Goal: Task Accomplishment & Management: Use online tool/utility

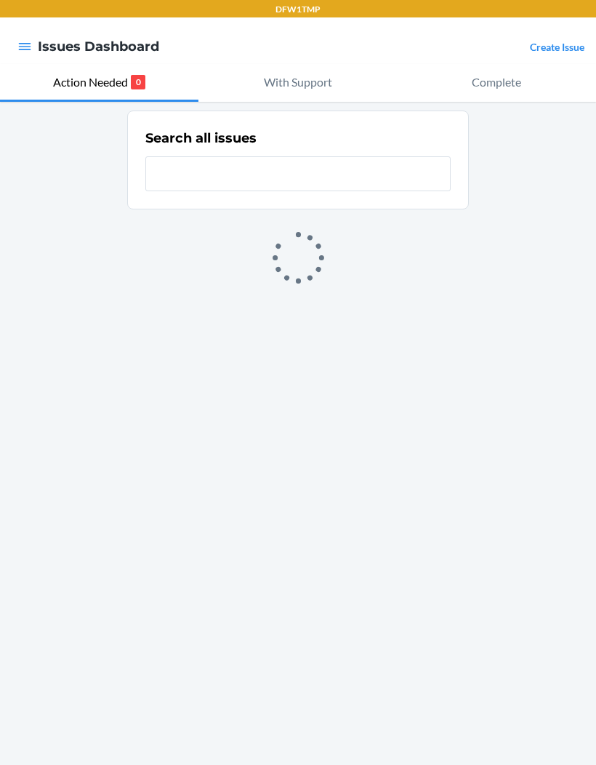
click at [25, 40] on icon "button" at bounding box center [24, 46] width 15 height 15
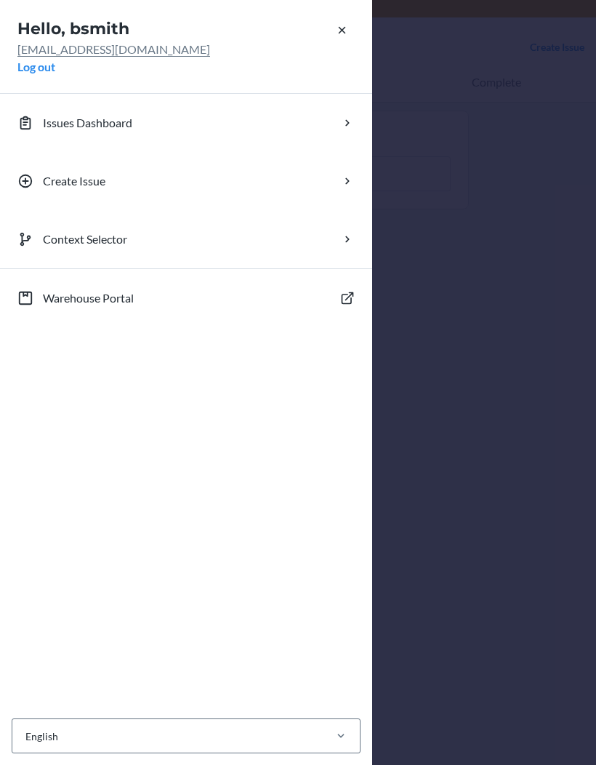
click at [448, 370] on div "Hello, bsmith [EMAIL_ADDRESS][DOMAIN_NAME] Log out Issues Dashboard Create Issu…" at bounding box center [298, 382] width 596 height 765
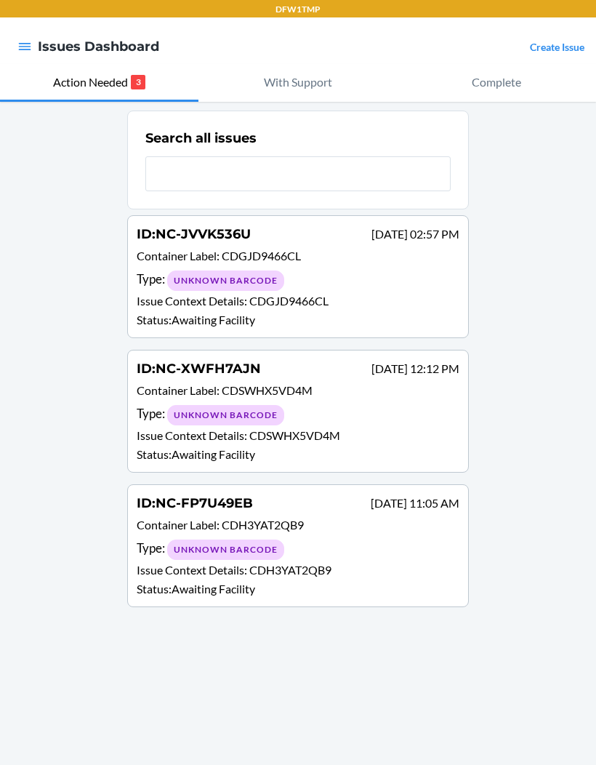
click at [57, 76] on p "Action Needed" at bounding box center [90, 81] width 75 height 17
click at [289, 73] on p "With Support" at bounding box center [298, 81] width 68 height 17
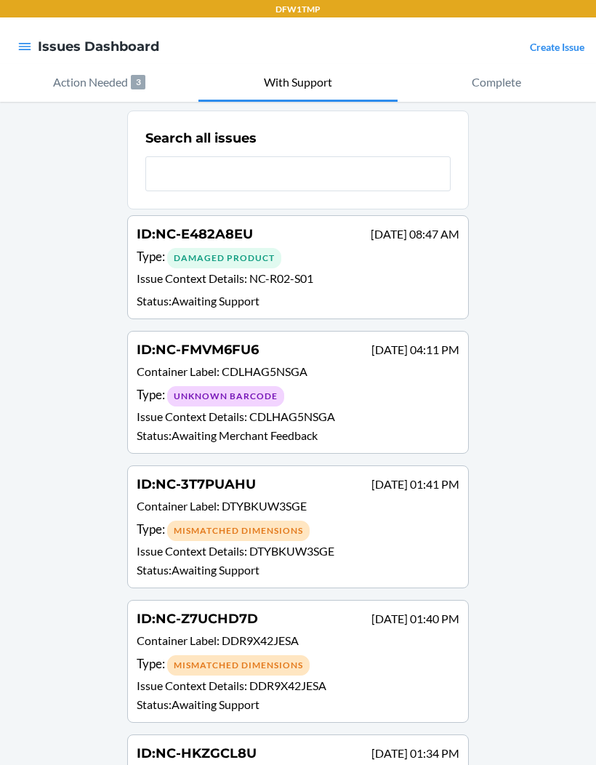
click at [67, 81] on p "Action Needed" at bounding box center [90, 81] width 75 height 17
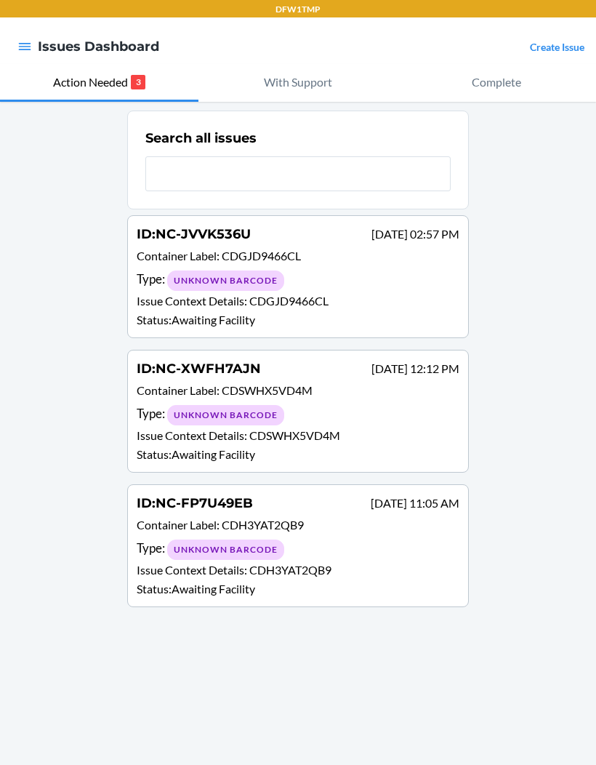
click at [275, 89] on p "With Support" at bounding box center [298, 81] width 68 height 17
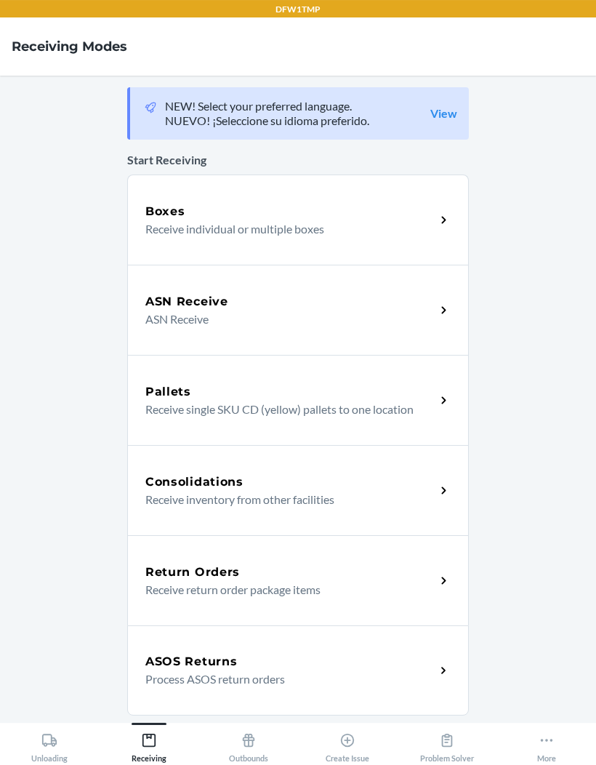
scroll to position [60, 0]
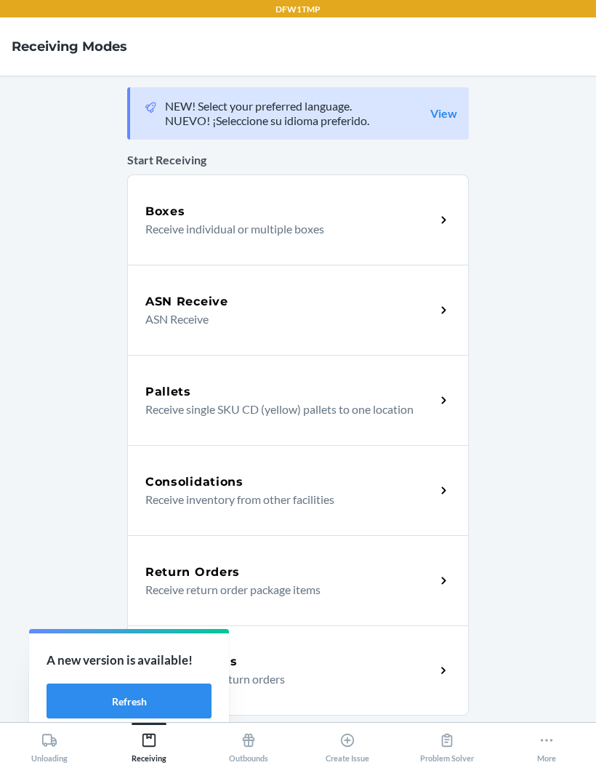
click at [197, 180] on div "Boxes Receive individual or multiple boxes" at bounding box center [298, 220] width 342 height 90
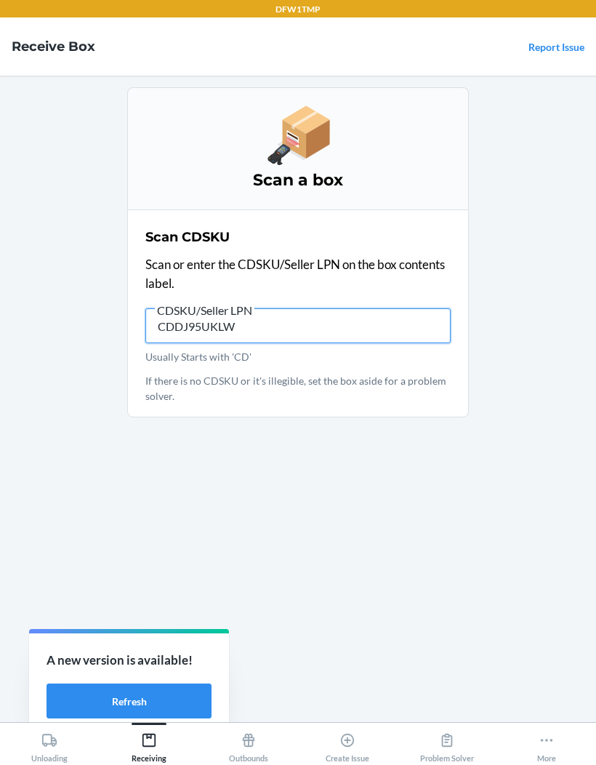
type input "CDDJ95UKLW9"
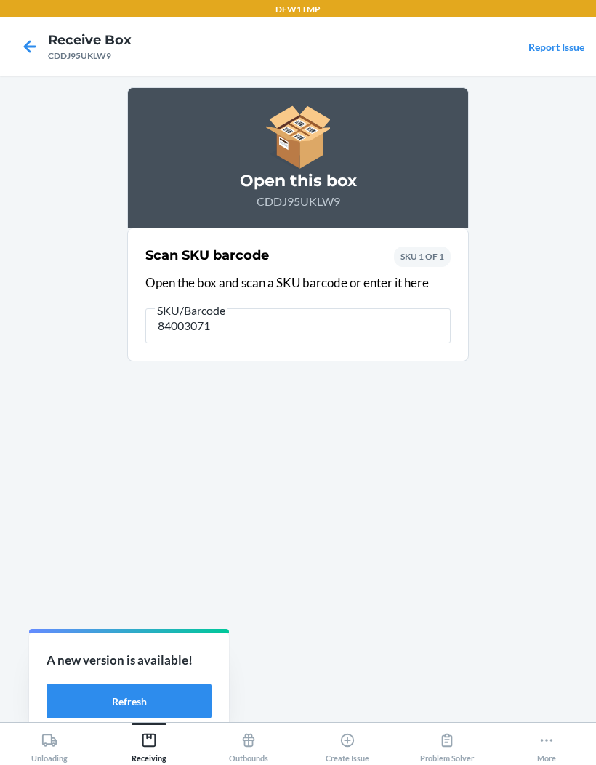
type input "840030710"
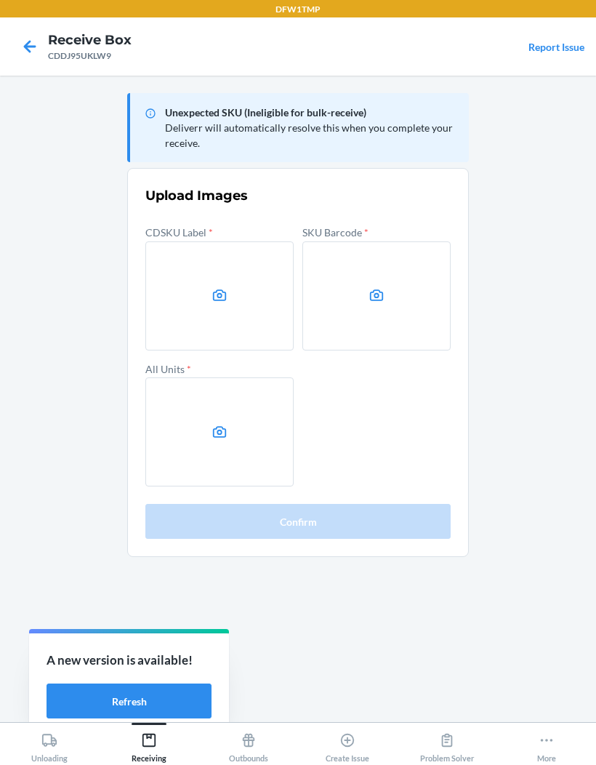
click at [38, 761] on div "Unloading" at bounding box center [49, 744] width 36 height 36
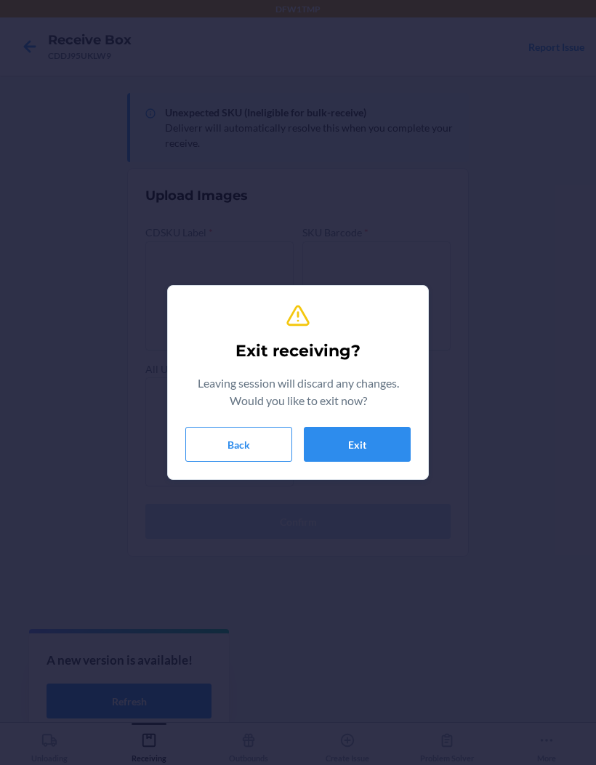
click at [265, 460] on button "Back" at bounding box center [238, 444] width 107 height 35
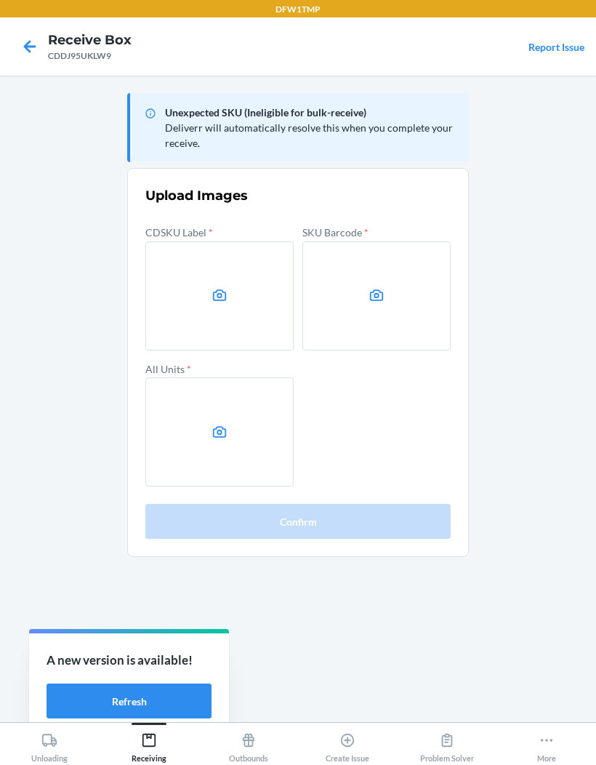
click at [577, 151] on main "Unexpected SKU (Ineligible for bulk-receive) Deliverr will automatically resolv…" at bounding box center [298, 399] width 596 height 646
click at [36, 55] on icon at bounding box center [29, 46] width 25 height 25
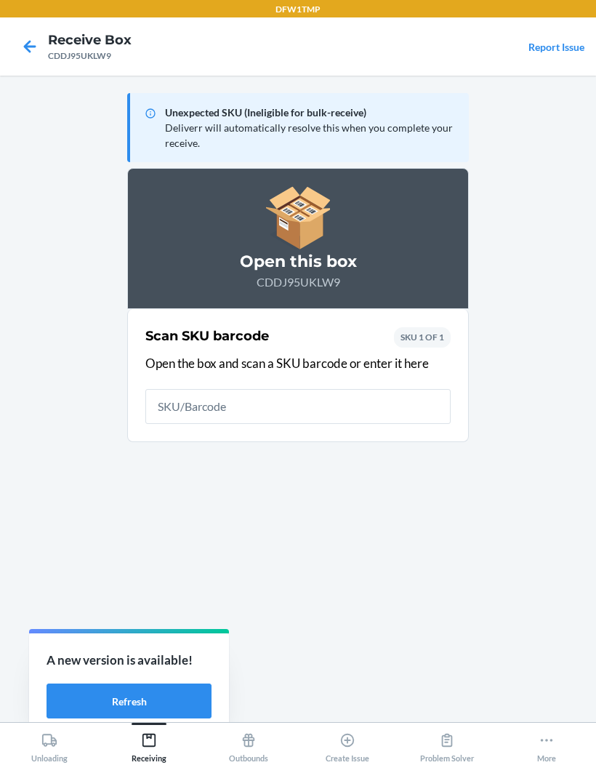
click at [37, 54] on icon at bounding box center [29, 46] width 25 height 25
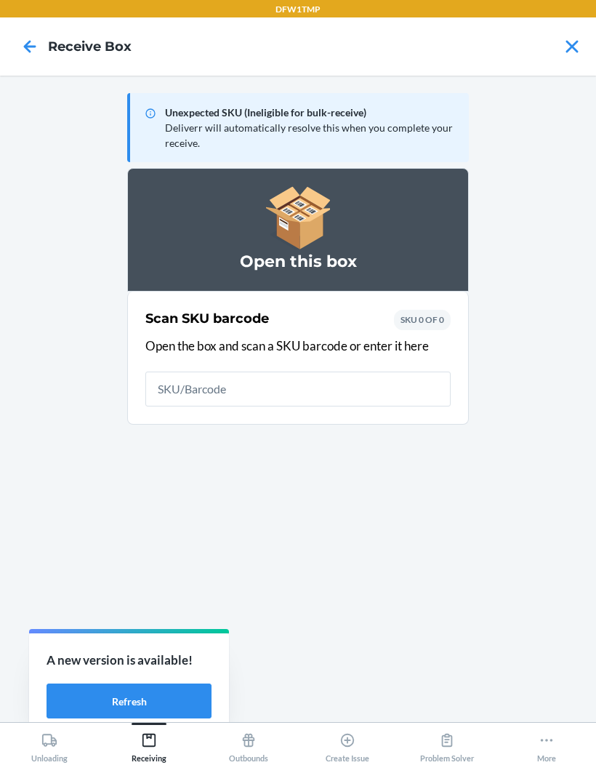
click at [41, 37] on icon at bounding box center [29, 46] width 25 height 25
click at [28, 51] on icon at bounding box center [30, 46] width 12 height 12
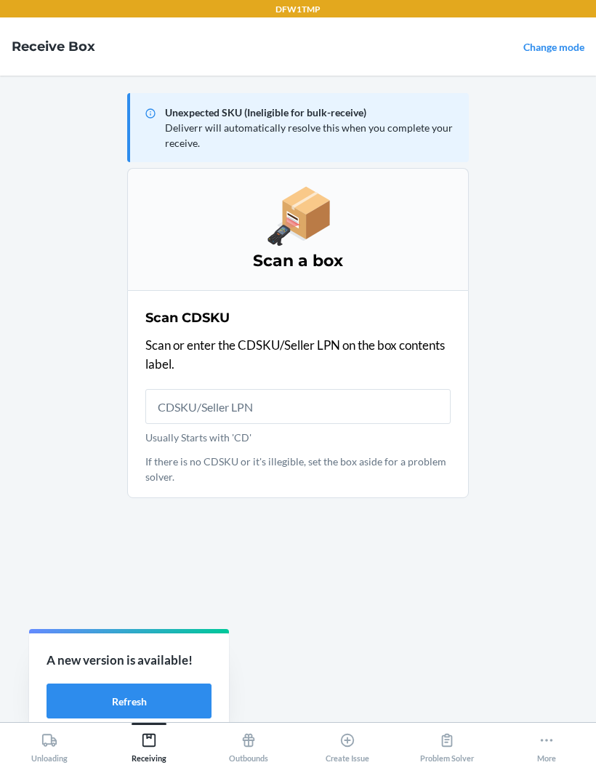
click at [176, 409] on input "Usually Starts with 'CD'" at bounding box center [297, 406] width 305 height 35
click at [551, 733] on icon at bounding box center [547, 740] width 16 height 16
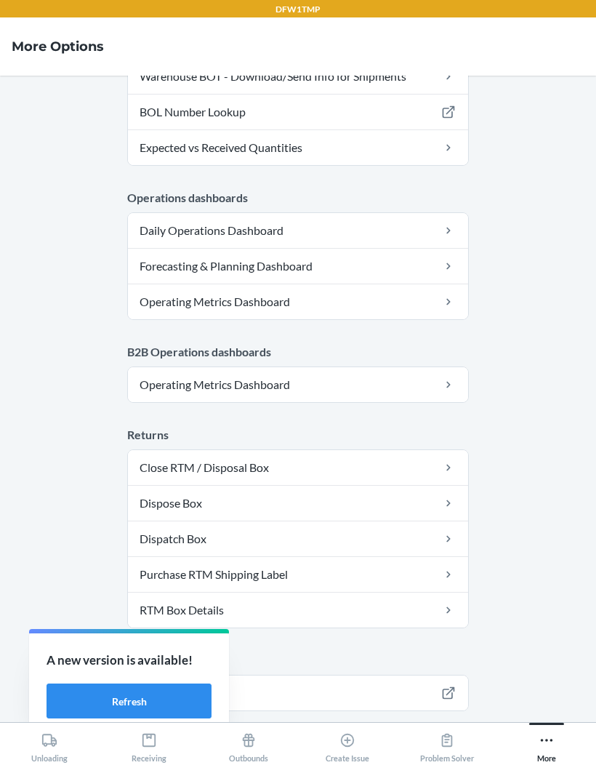
scroll to position [573, 0]
click at [389, 735] on button "Logout" at bounding box center [298, 752] width 342 height 35
